Goal: Communication & Community: Answer question/provide support

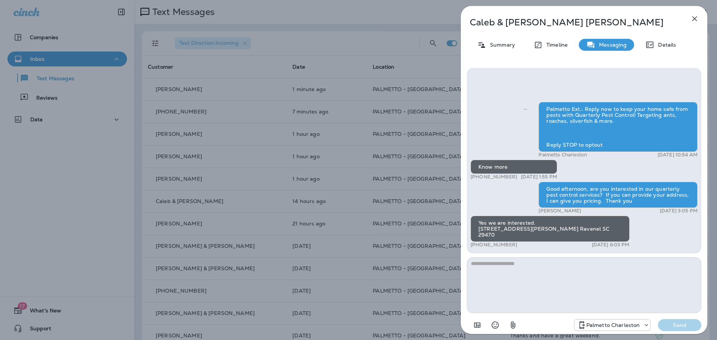
click at [531, 265] on textarea at bounding box center [584, 285] width 234 height 56
type textarea "*"
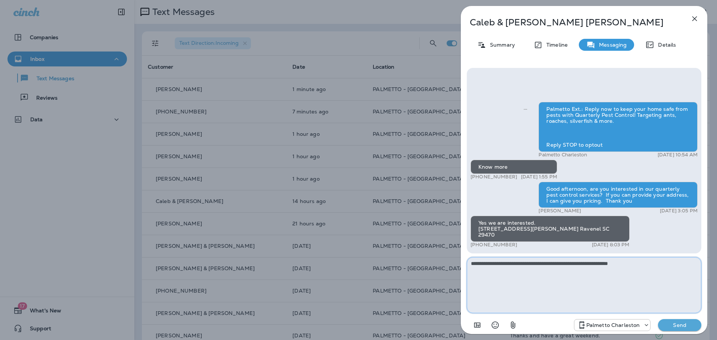
click at [649, 262] on textarea "**********" at bounding box center [584, 285] width 234 height 56
type textarea "**********"
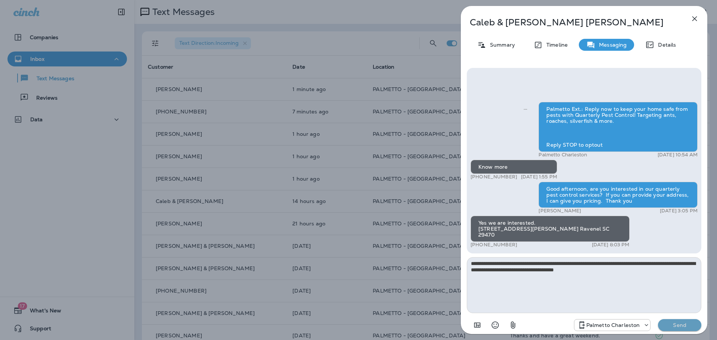
click at [681, 327] on p "Send" at bounding box center [679, 325] width 31 height 7
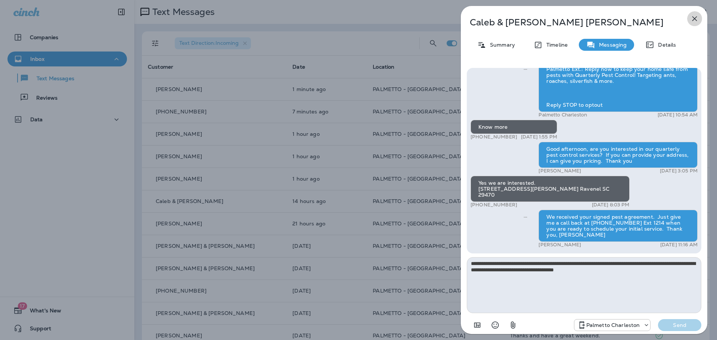
click at [694, 19] on icon "button" at bounding box center [694, 18] width 5 height 5
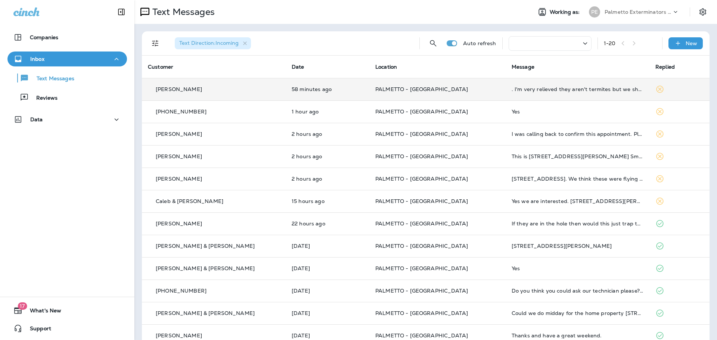
click at [178, 90] on p "[PERSON_NAME]" at bounding box center [179, 89] width 46 height 6
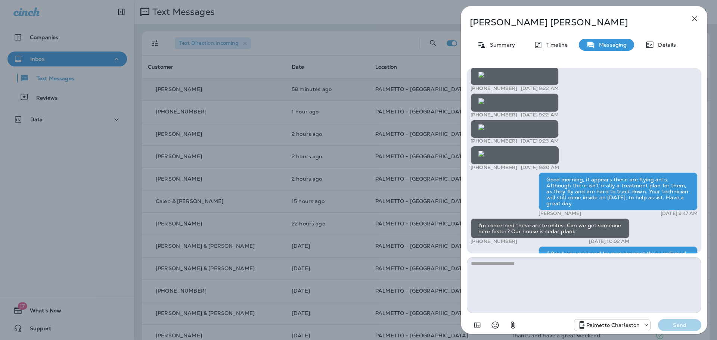
scroll to position [-325, 0]
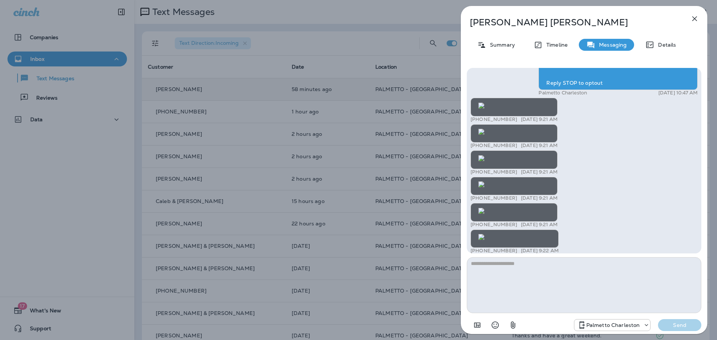
click at [484, 313] on img at bounding box center [481, 316] width 6 height 6
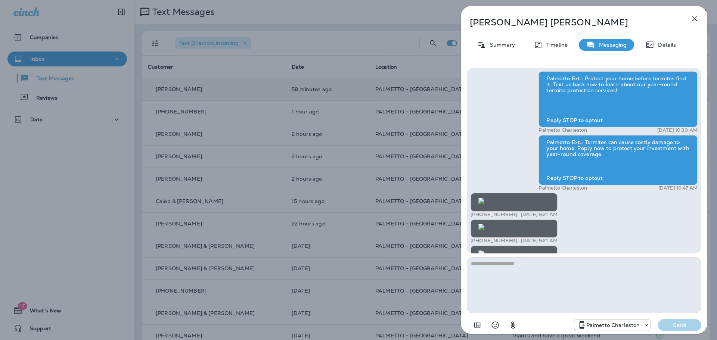
click at [484, 277] on img at bounding box center [481, 280] width 6 height 6
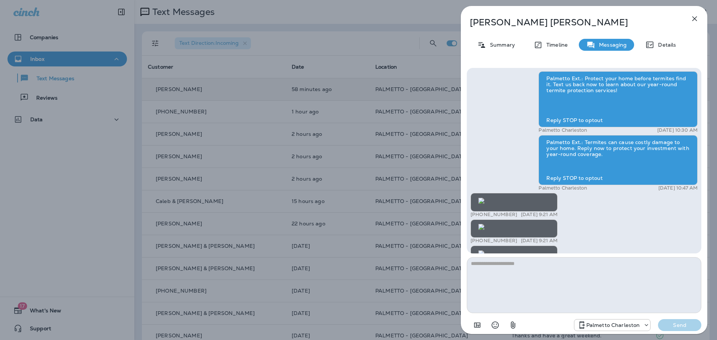
scroll to position [-1461, 0]
click at [484, 251] on img at bounding box center [481, 254] width 6 height 6
click at [695, 19] on icon "button" at bounding box center [694, 18] width 9 height 9
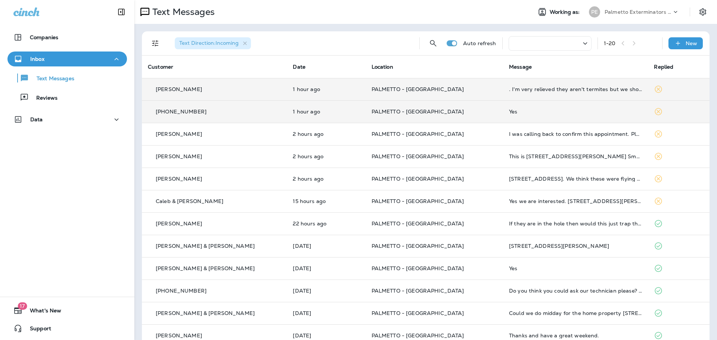
click at [183, 111] on p "[PHONE_NUMBER]" at bounding box center [181, 112] width 51 height 6
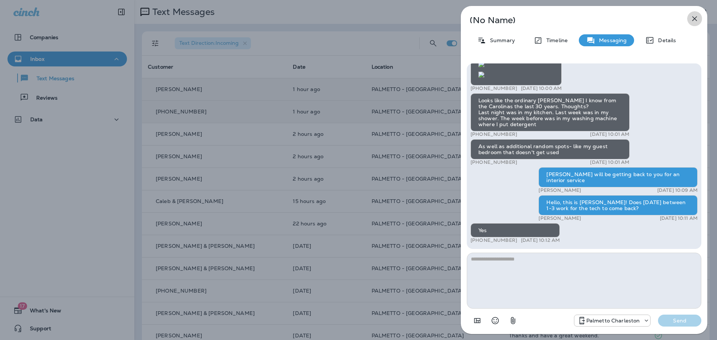
click at [691, 17] on icon "button" at bounding box center [694, 18] width 9 height 9
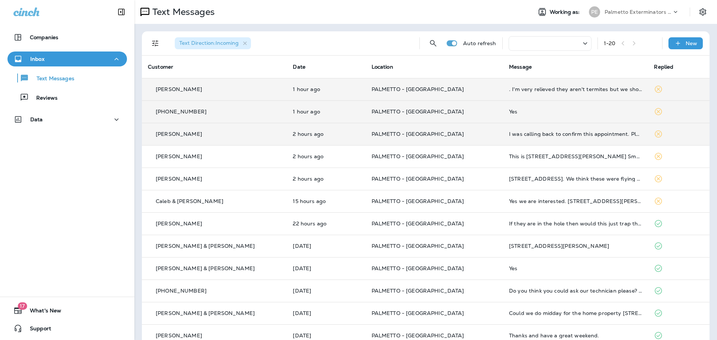
click at [164, 134] on p "[PERSON_NAME]" at bounding box center [179, 134] width 46 height 6
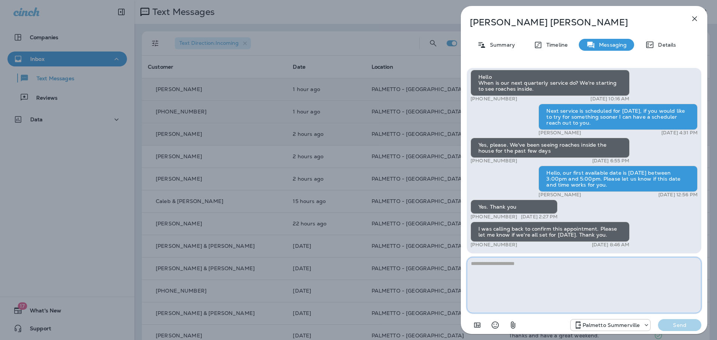
click at [501, 261] on textarea at bounding box center [584, 285] width 234 height 56
type textarea "**********"
click at [673, 324] on p "Send" at bounding box center [679, 325] width 31 height 7
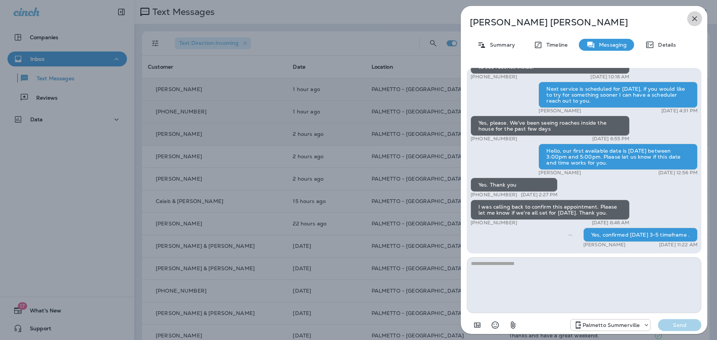
drag, startPoint x: 694, startPoint y: 19, endPoint x: 689, endPoint y: 19, distance: 4.9
click at [693, 19] on icon "button" at bounding box center [694, 18] width 9 height 9
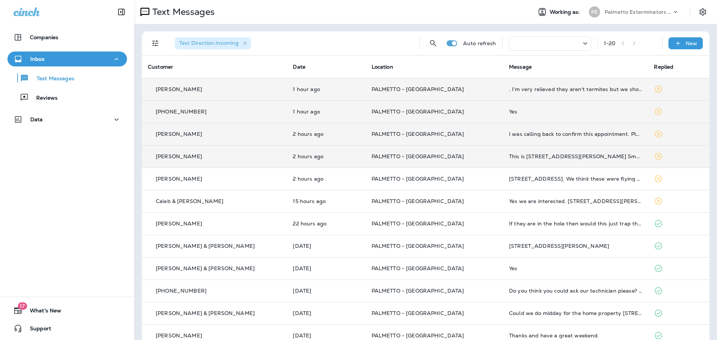
click at [158, 155] on p "[PERSON_NAME]" at bounding box center [179, 156] width 46 height 6
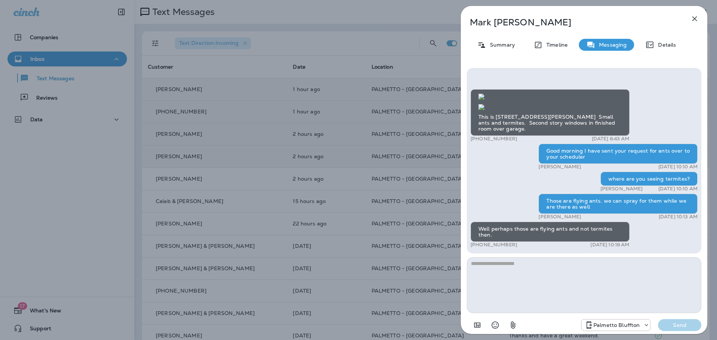
scroll to position [-96, 0]
drag, startPoint x: 697, startPoint y: 19, endPoint x: 692, endPoint y: 18, distance: 5.6
click at [697, 19] on icon "button" at bounding box center [694, 18] width 9 height 9
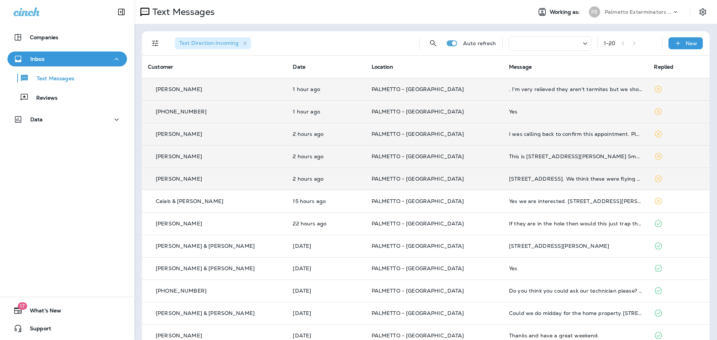
click at [159, 178] on p "[PERSON_NAME]" at bounding box center [179, 179] width 46 height 6
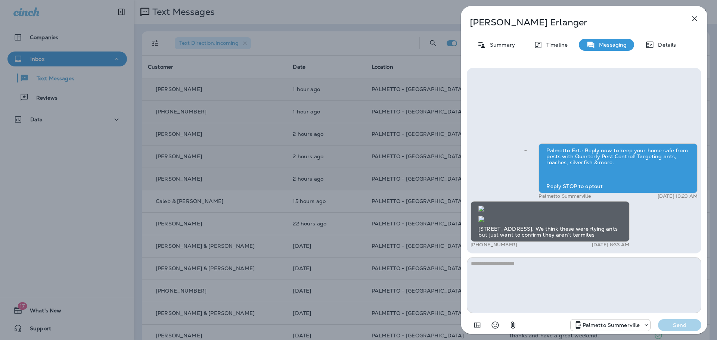
click at [484, 216] on img at bounding box center [481, 219] width 6 height 6
click at [514, 267] on textarea at bounding box center [584, 285] width 234 height 56
type textarea "**********"
click at [673, 316] on div "Palmetto Summerville Send" at bounding box center [584, 322] width 234 height 19
click at [674, 319] on button "Send" at bounding box center [679, 325] width 43 height 12
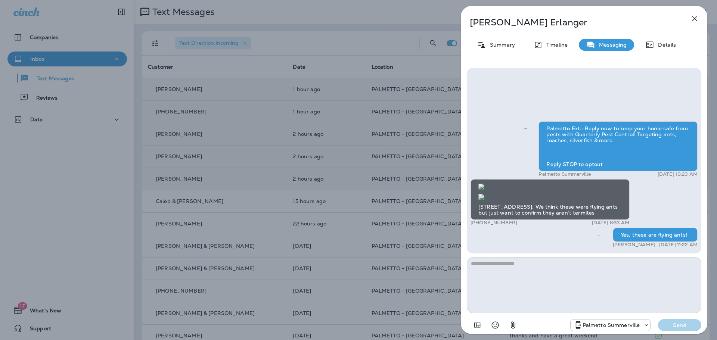
click at [692, 17] on icon "button" at bounding box center [694, 18] width 9 height 9
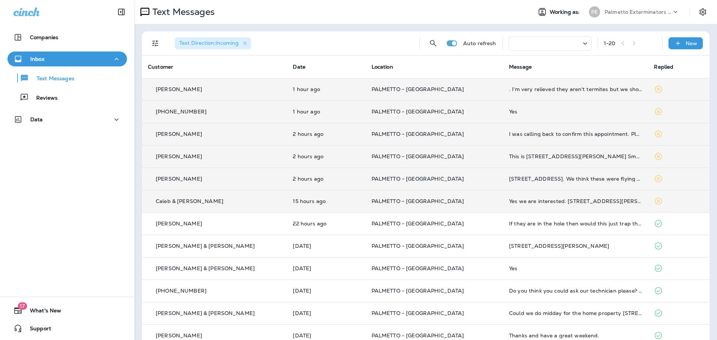
click at [201, 204] on p "Caleb & [PERSON_NAME]" at bounding box center [190, 201] width 68 height 6
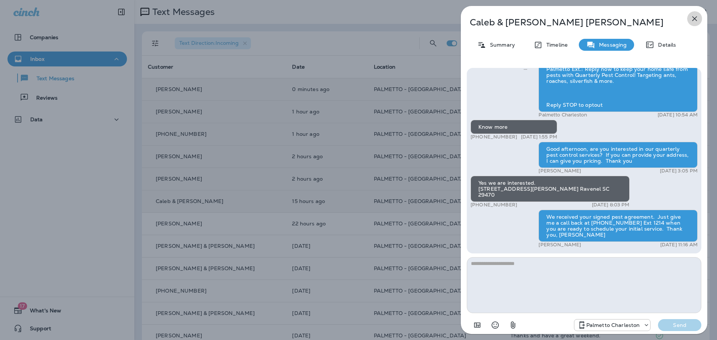
click at [696, 20] on icon "button" at bounding box center [694, 18] width 5 height 5
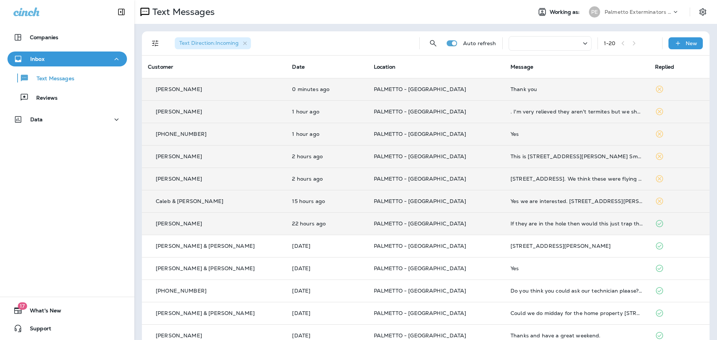
click at [178, 226] on p "[PERSON_NAME]" at bounding box center [179, 224] width 46 height 6
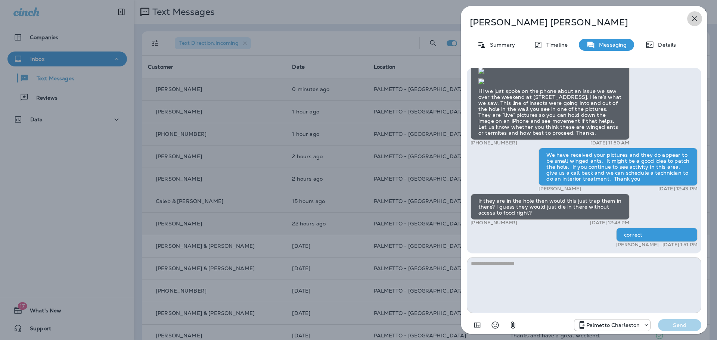
click at [695, 18] on icon "button" at bounding box center [694, 18] width 5 height 5
